Goal: Information Seeking & Learning: Check status

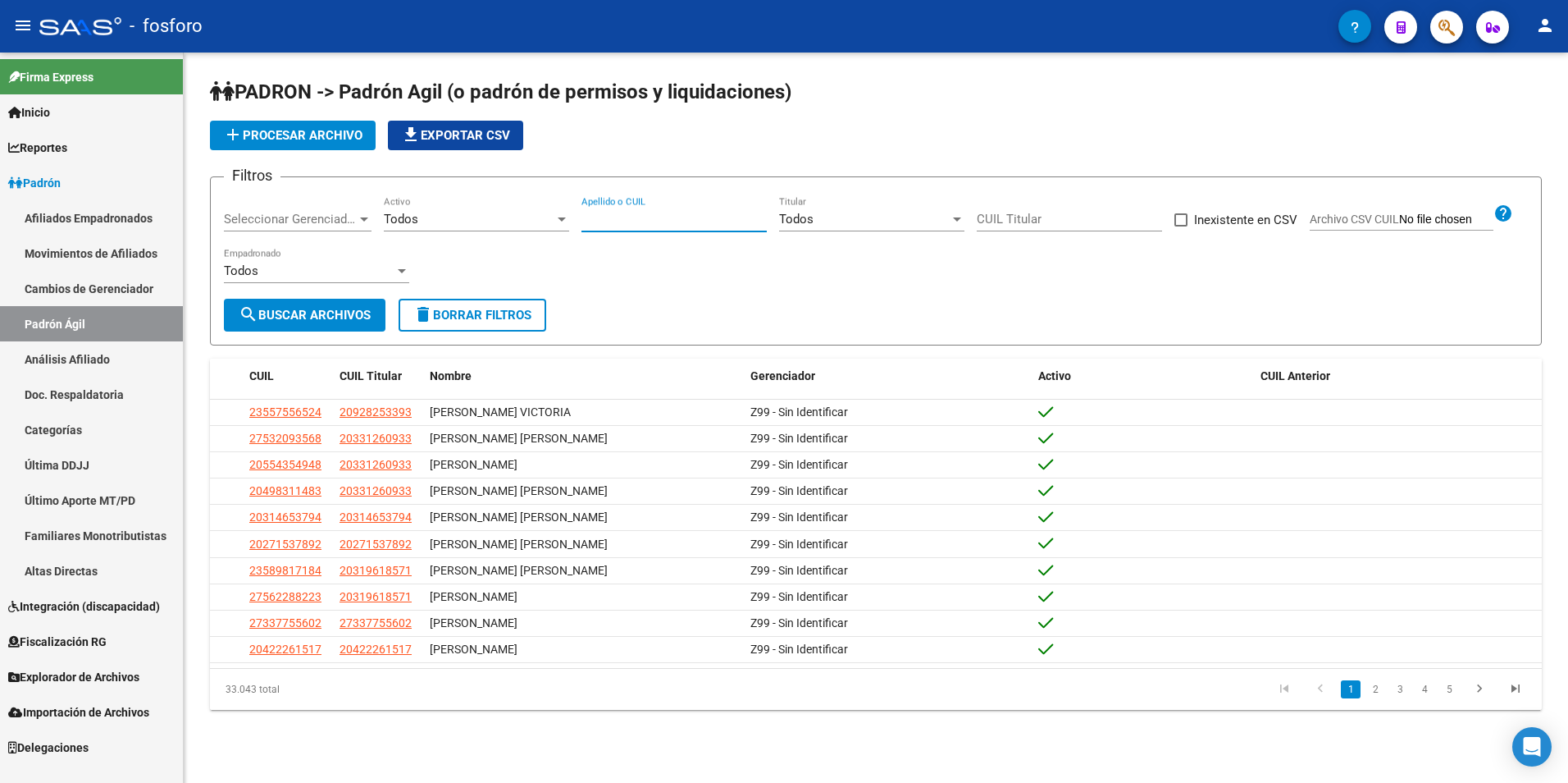
click at [651, 215] on input "Apellido o CUIL" at bounding box center [674, 218] width 186 height 14
type input "20251310204"
click at [318, 311] on span "search Buscar Archivos" at bounding box center [304, 315] width 132 height 14
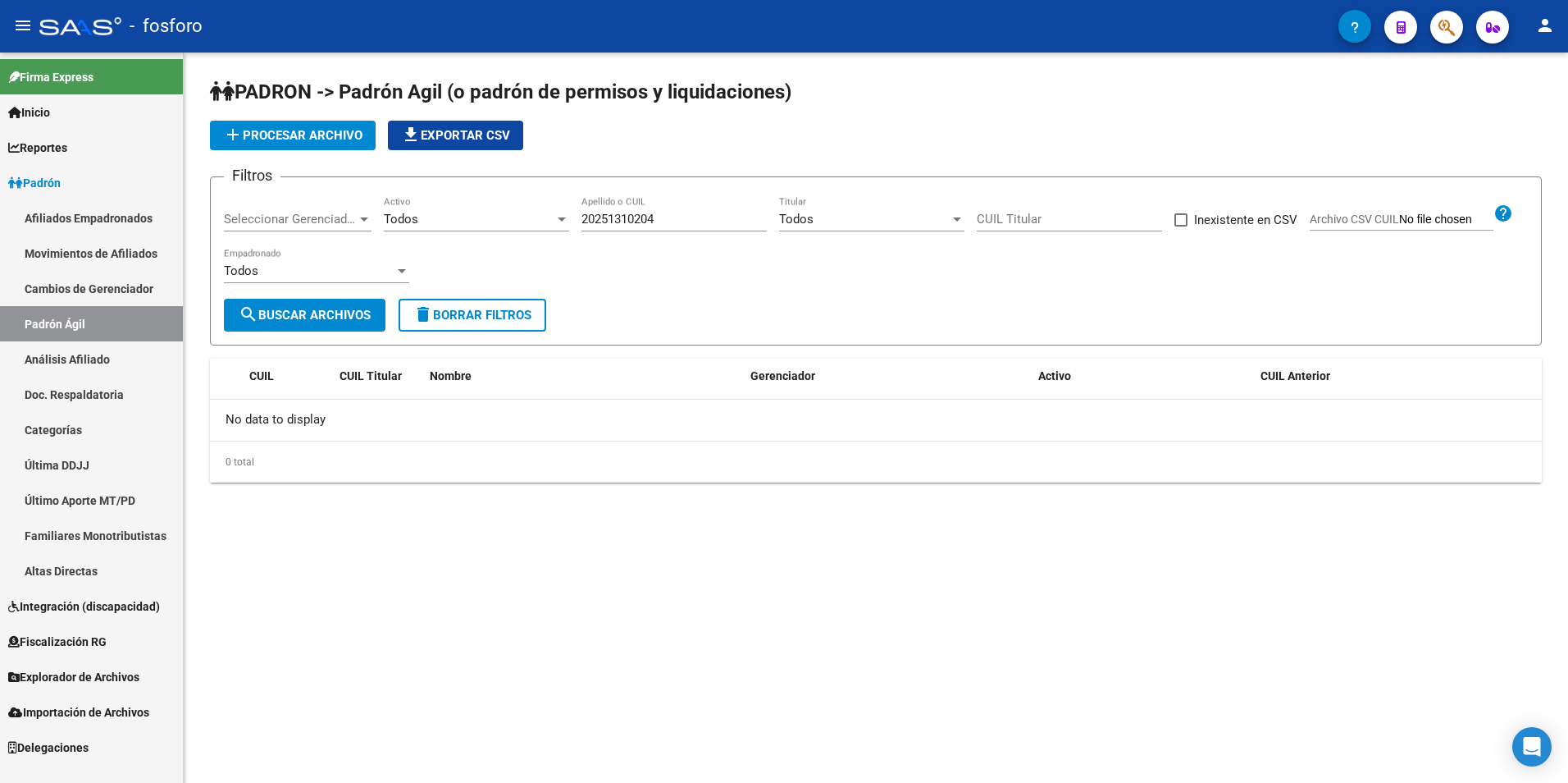
click at [95, 364] on link "Análisis Afiliado" at bounding box center [91, 359] width 183 height 36
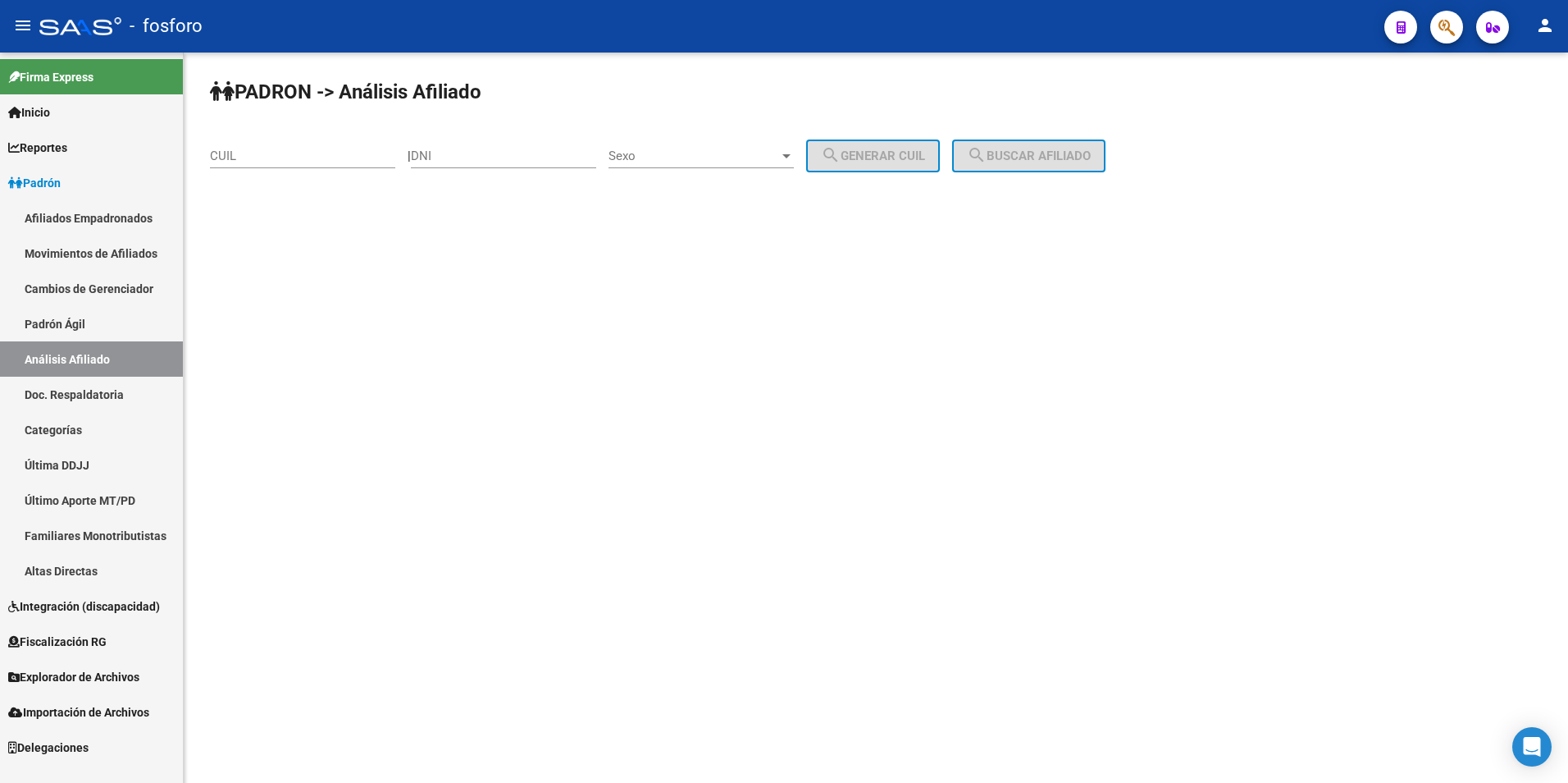
click at [323, 160] on div "CUIL" at bounding box center [302, 150] width 186 height 36
paste input "20-25131020-4"
type input "20-25131020-4"
click at [1087, 151] on span "search Buscar afiliado" at bounding box center [1029, 155] width 124 height 14
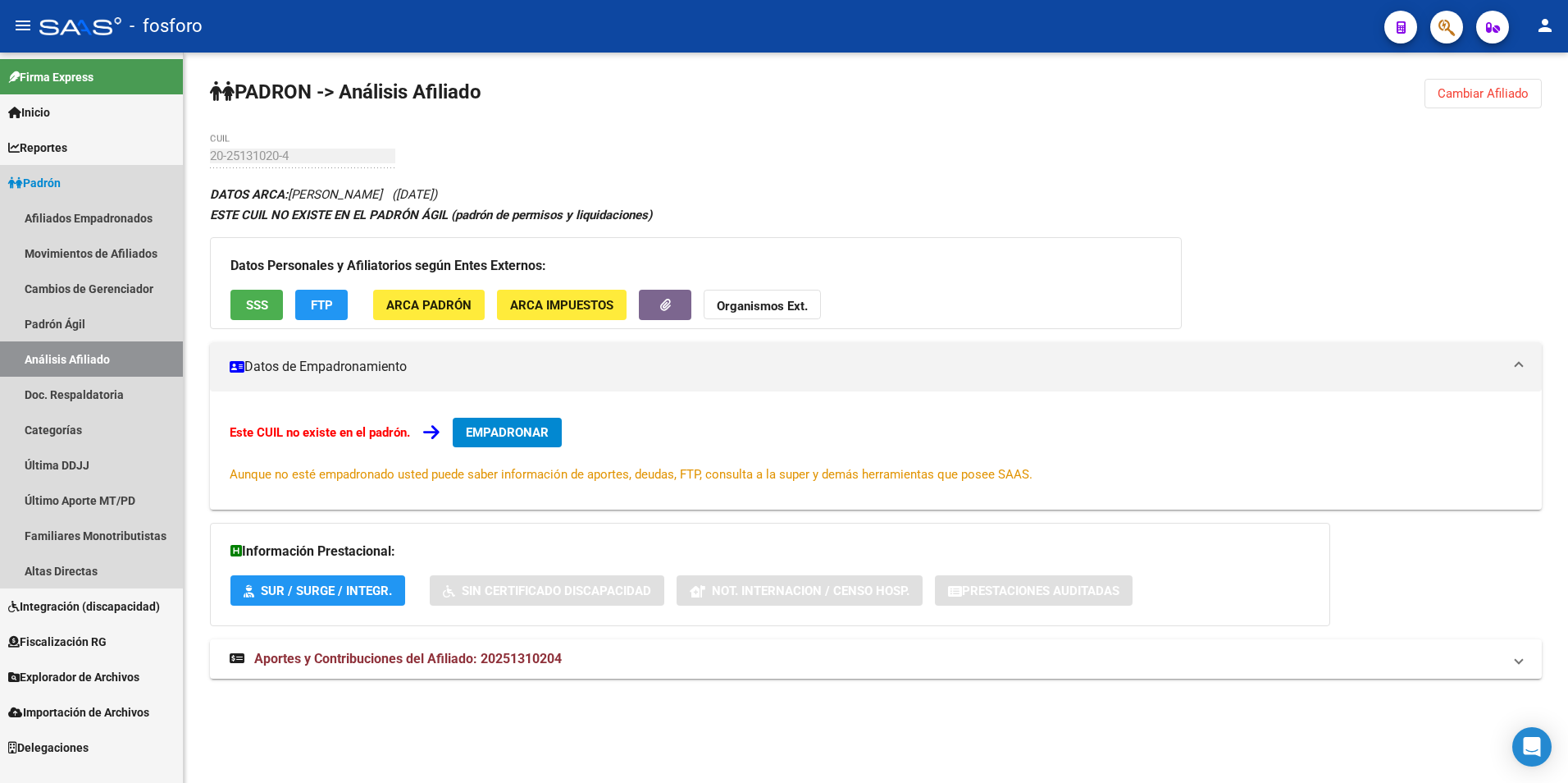
click at [68, 185] on link "Padrón" at bounding box center [91, 183] width 183 height 36
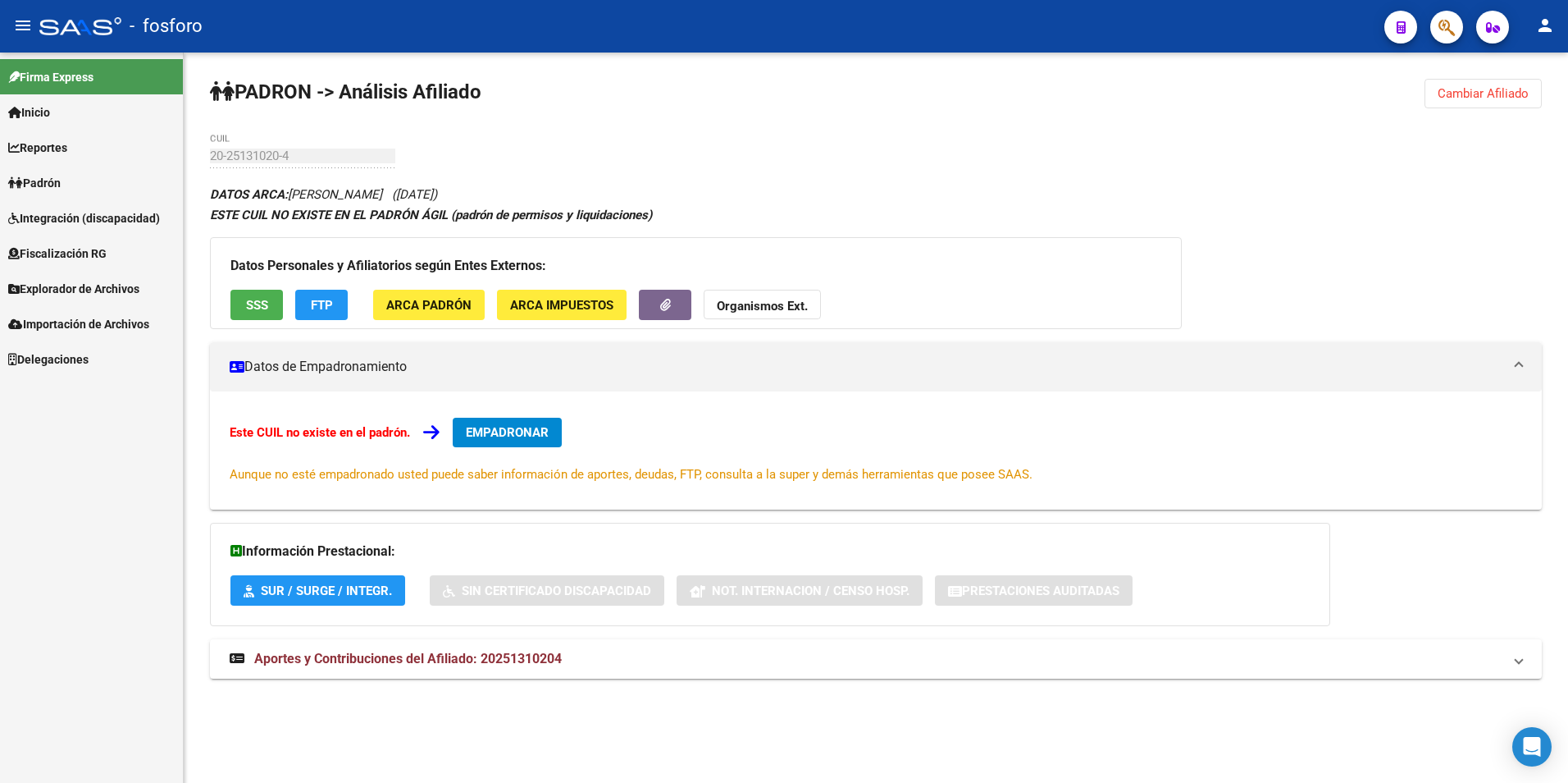
click at [75, 182] on link "Padrón" at bounding box center [91, 183] width 183 height 36
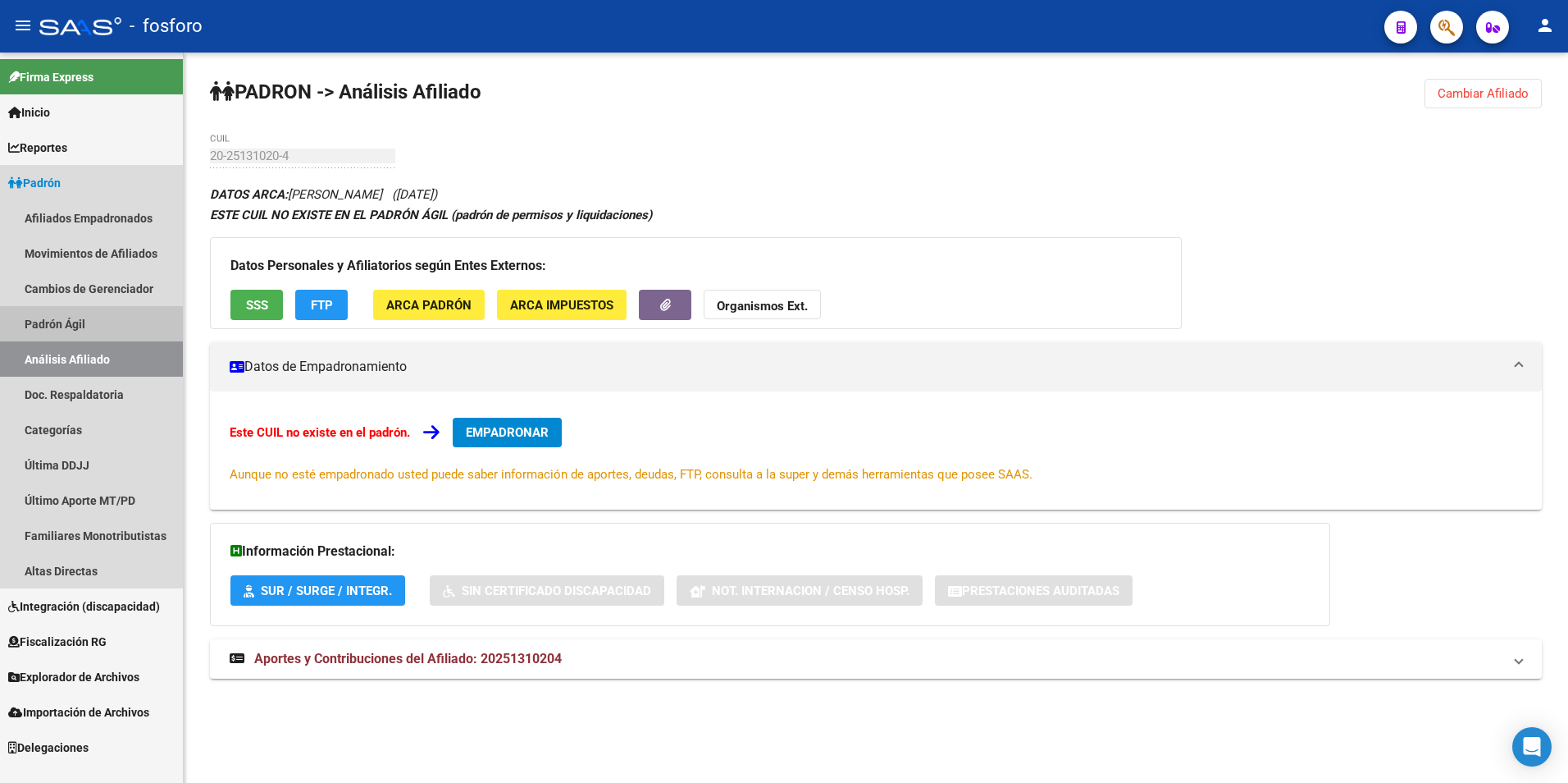
click at [76, 326] on link "Padrón Ágil" at bounding box center [91, 323] width 183 height 36
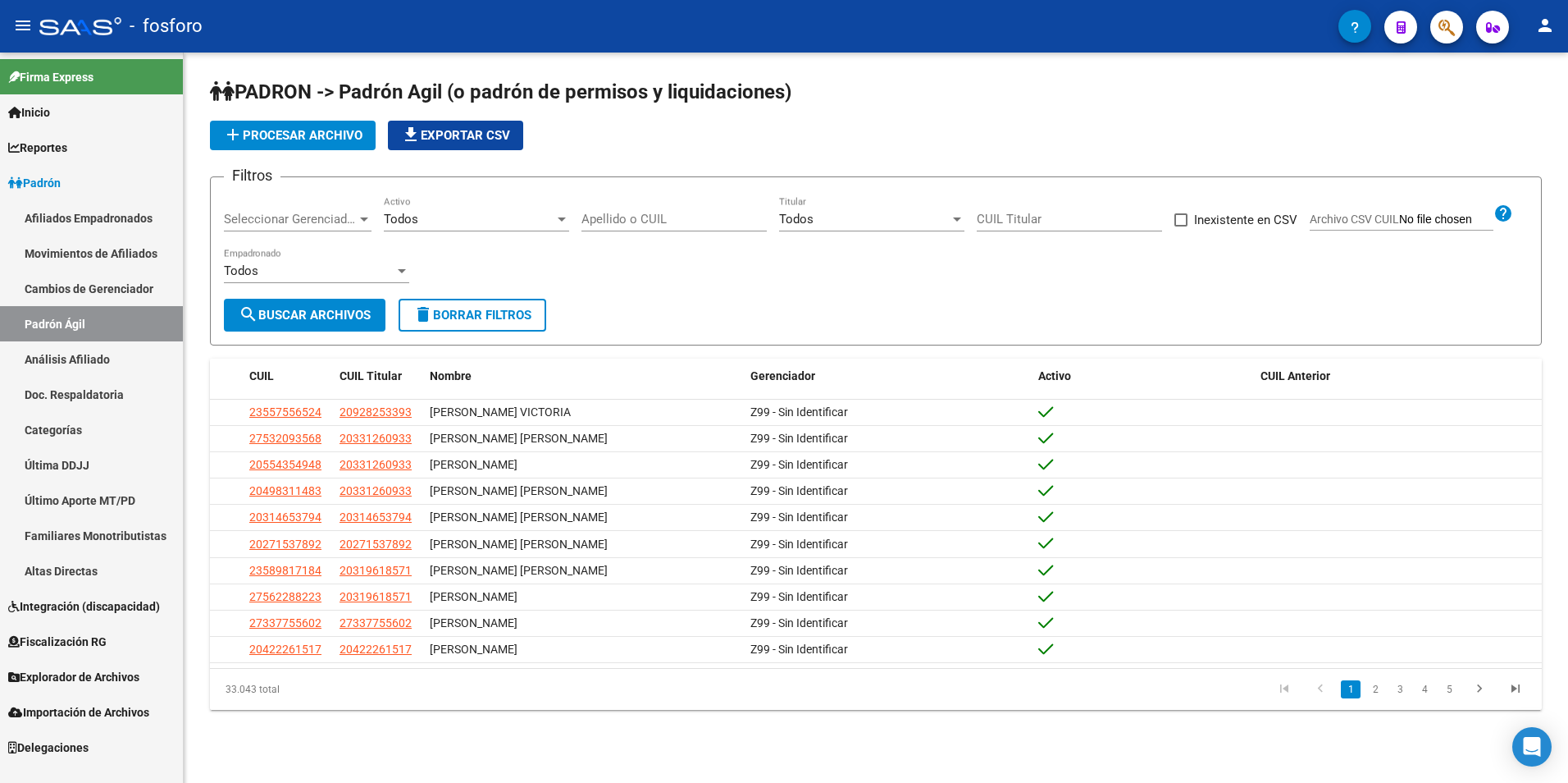
click at [680, 206] on div "Apellido o CUIL" at bounding box center [674, 214] width 186 height 36
paste input "33042022"
click at [584, 214] on input "33042022" at bounding box center [674, 218] width 186 height 14
type input "20330420228"
click at [286, 320] on span "search Buscar Archivos" at bounding box center [304, 315] width 132 height 14
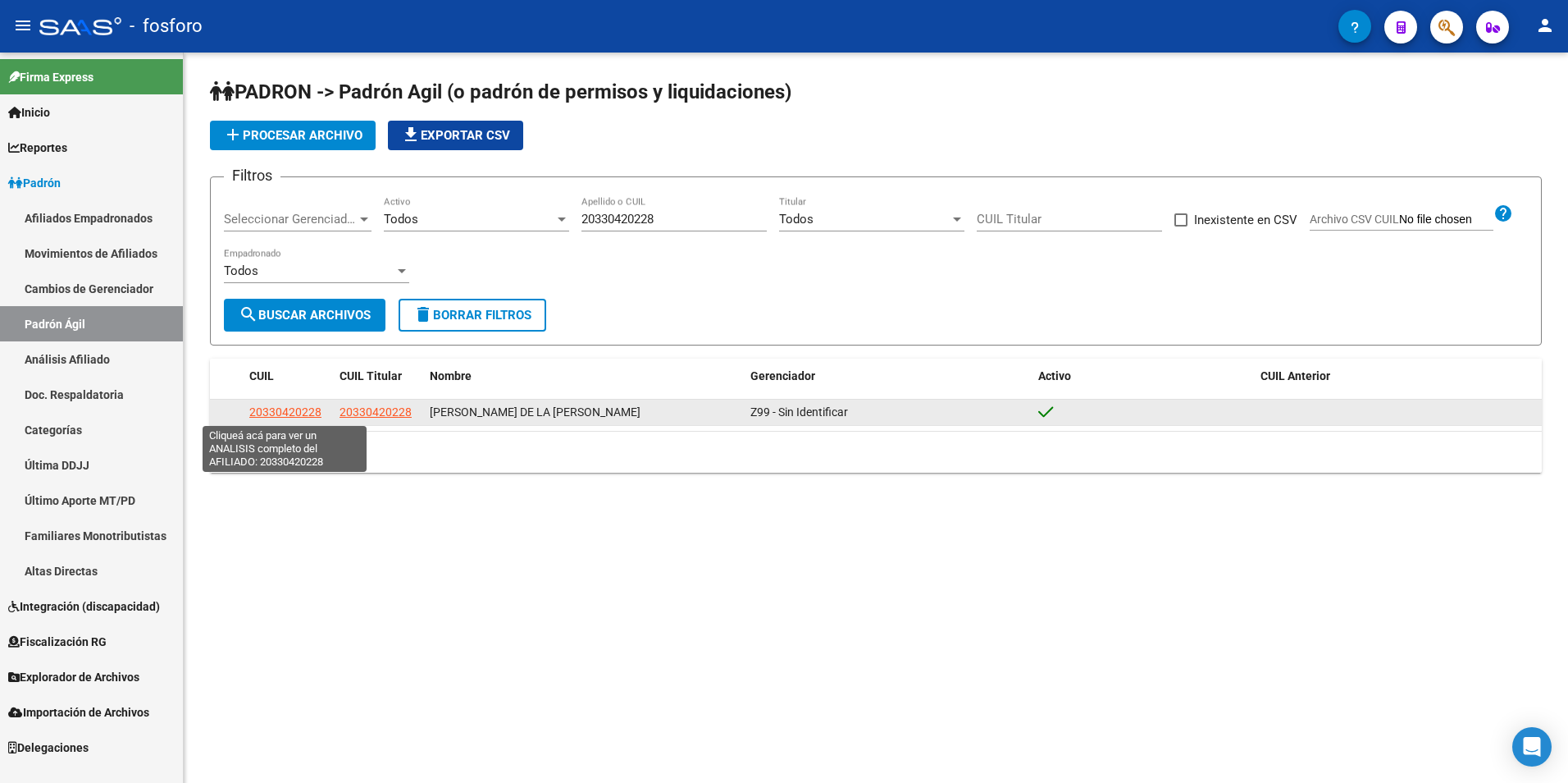
click at [291, 413] on span "20330420228" at bounding box center [285, 413] width 72 height 13
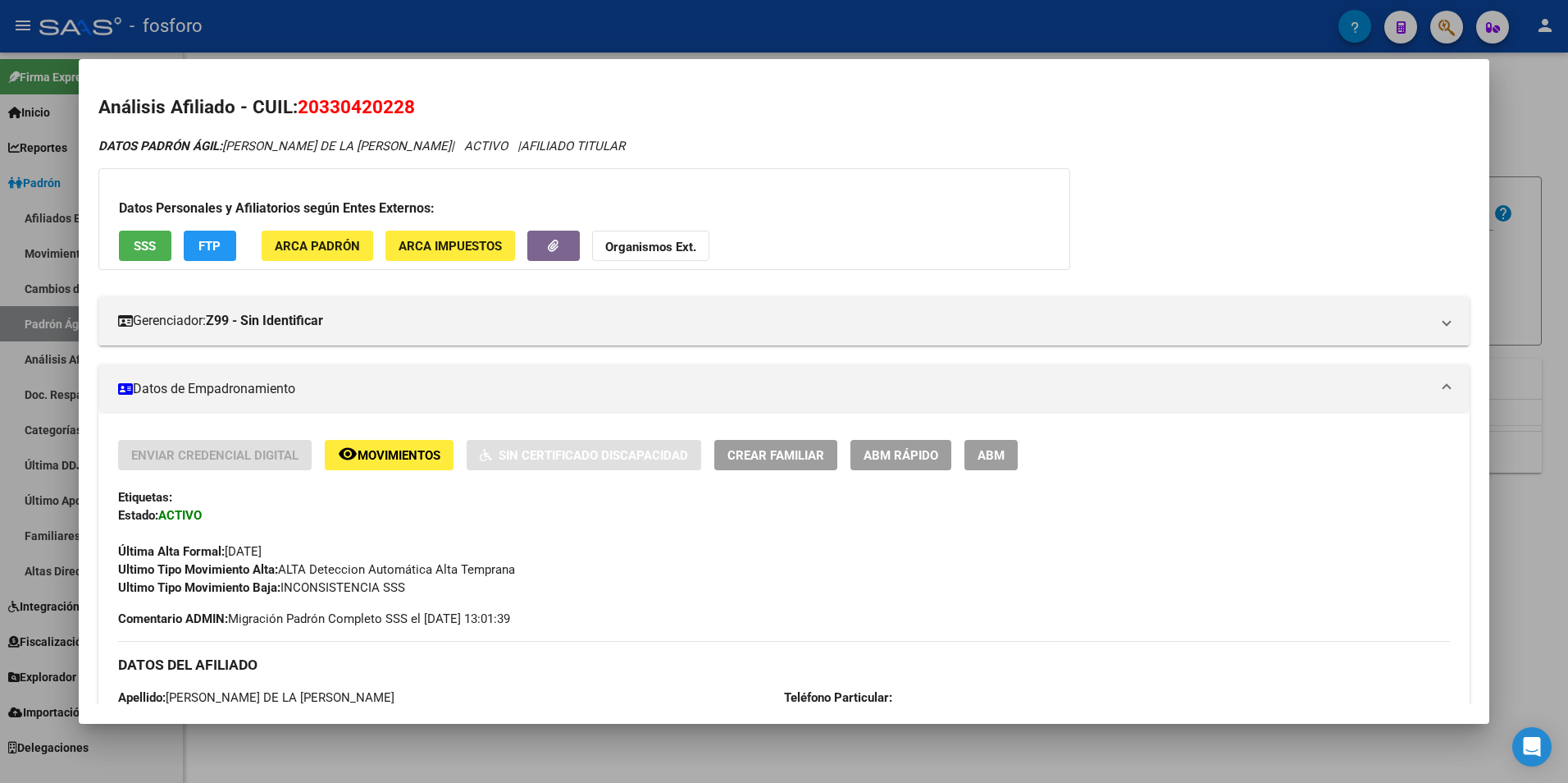
click at [797, 746] on div at bounding box center [784, 392] width 1568 height 783
